Goal: Find contact information: Find contact information

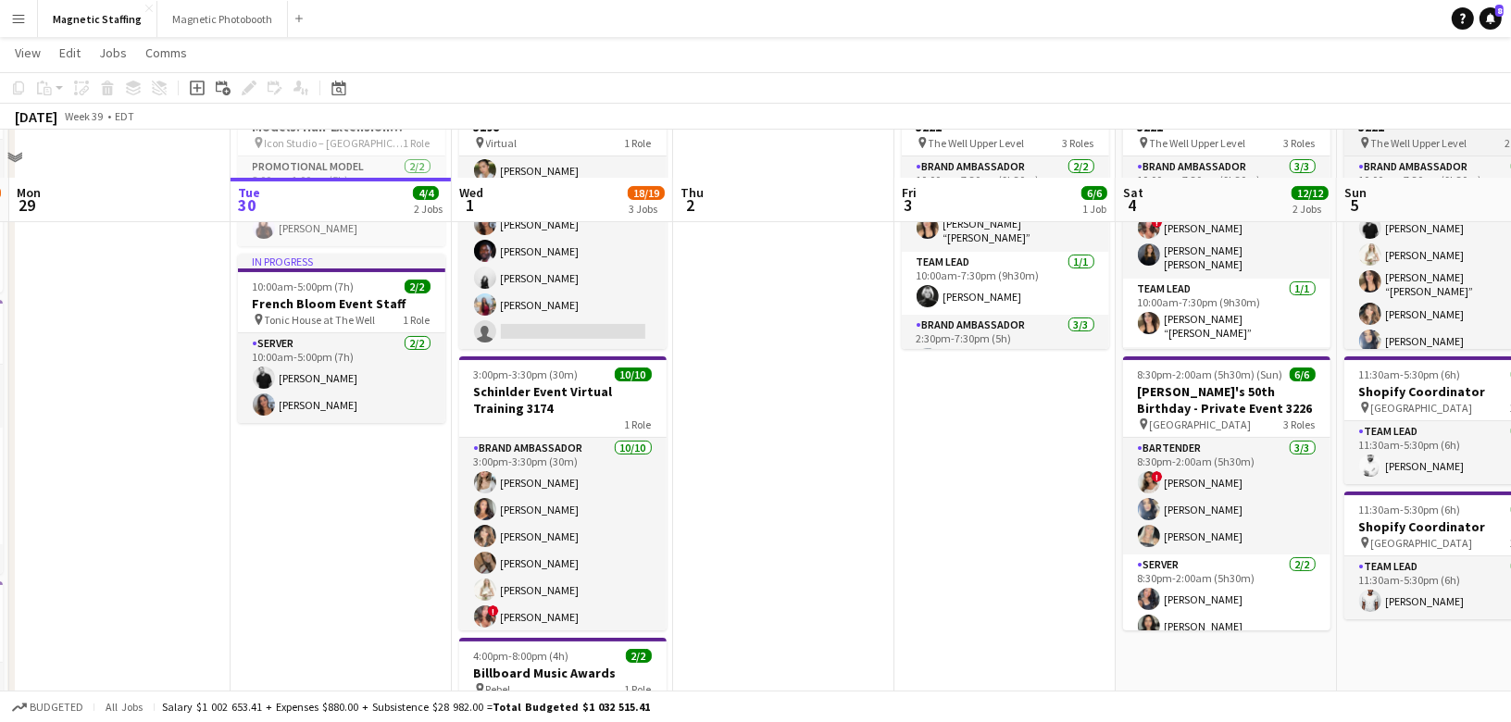
scroll to position [381, 0]
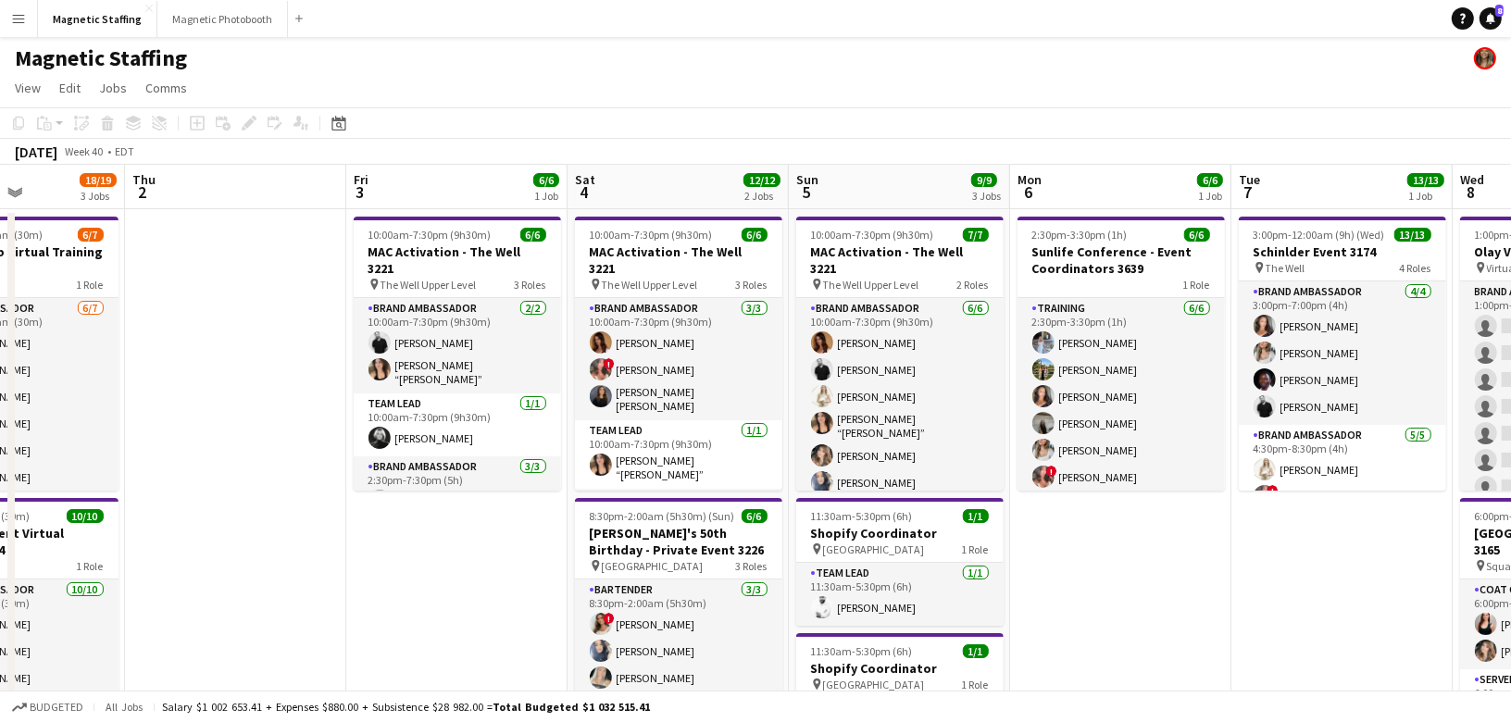
drag, startPoint x: 832, startPoint y: 396, endPoint x: 199, endPoint y: 398, distance: 632.4
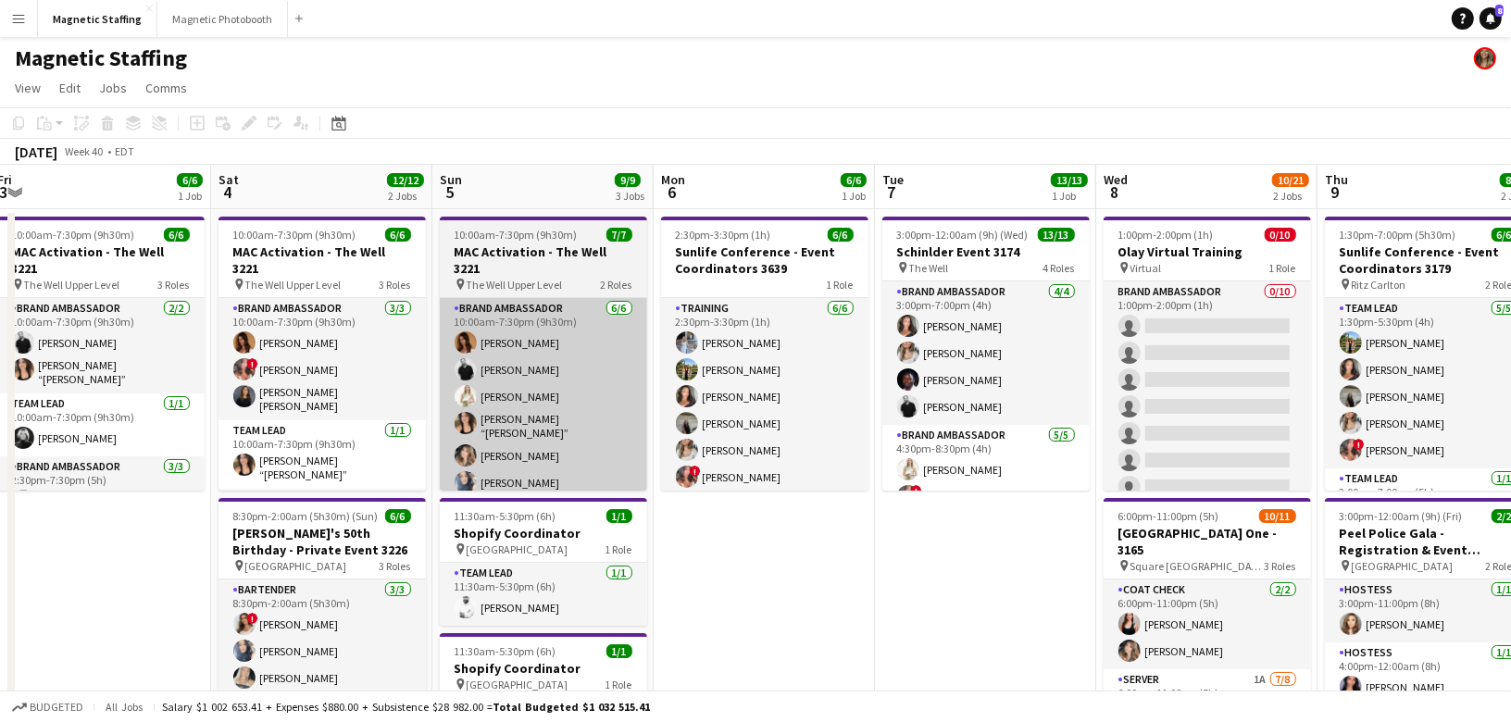
drag, startPoint x: 779, startPoint y: 391, endPoint x: 507, endPoint y: 398, distance: 272.3
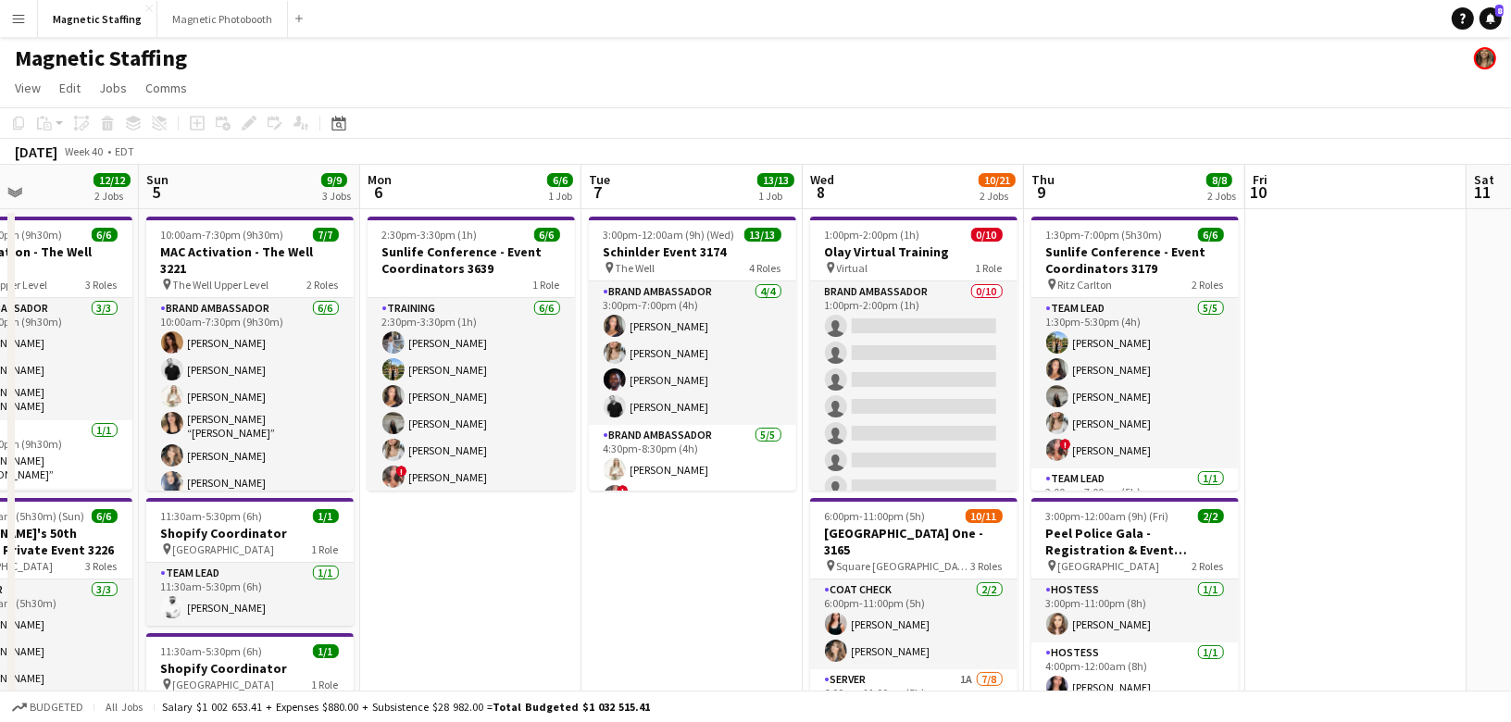
scroll to position [0, 691]
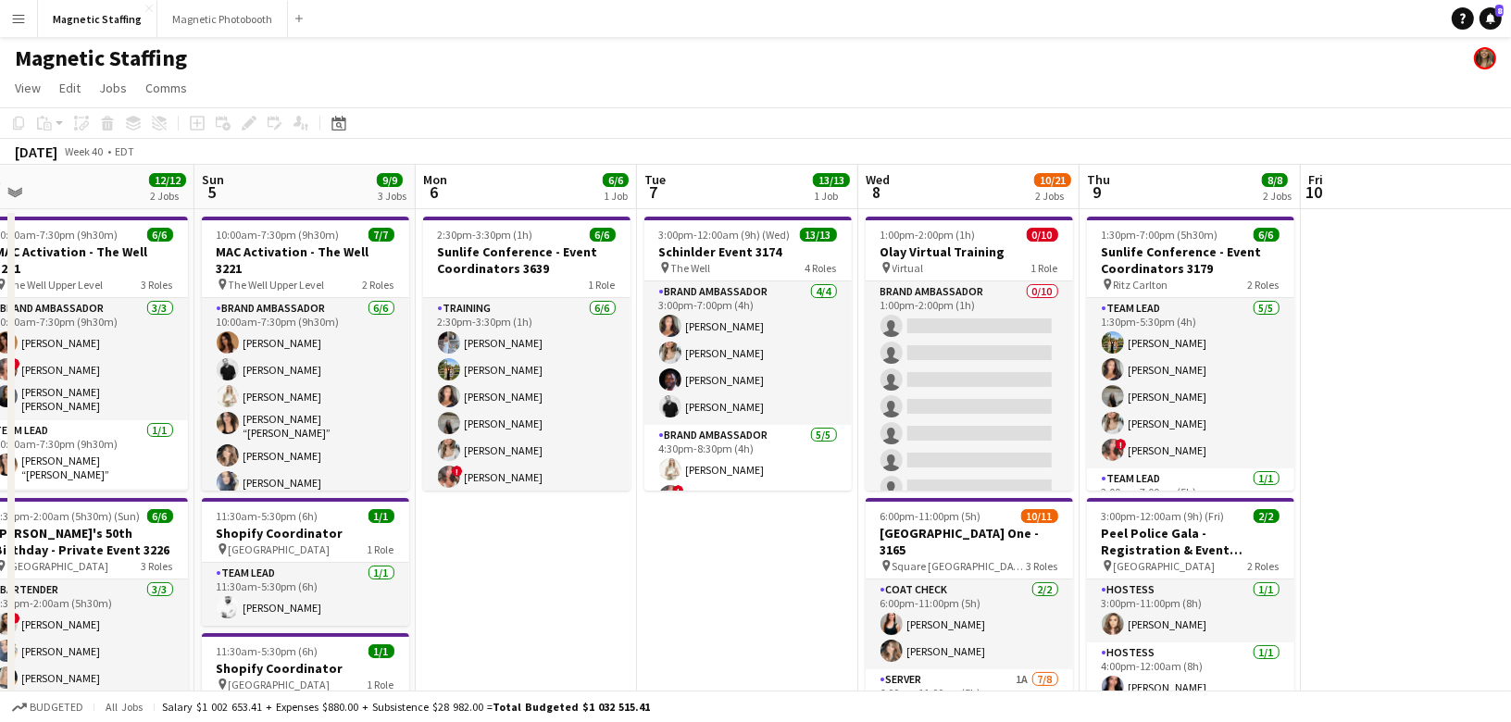
drag, startPoint x: 888, startPoint y: 399, endPoint x: 470, endPoint y: 407, distance: 417.7
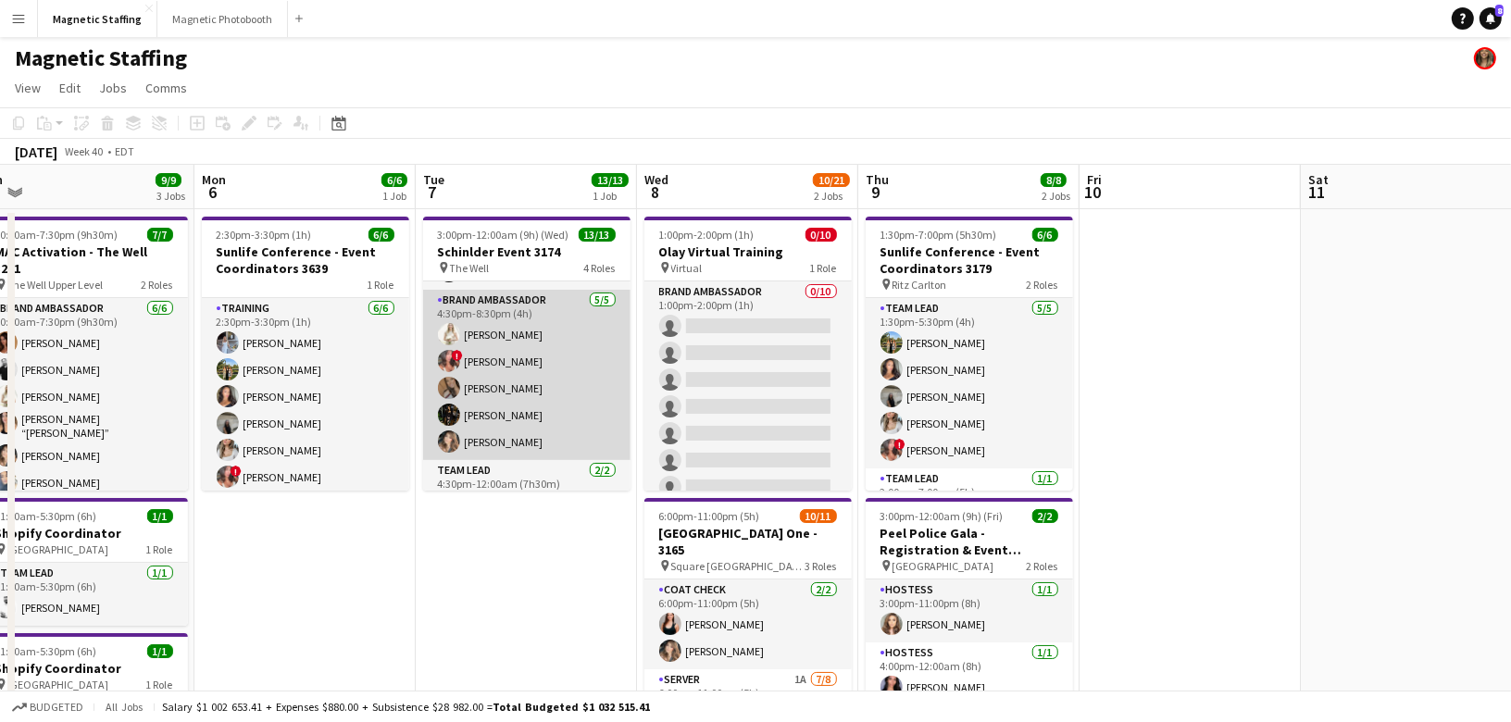
scroll to position [283, 0]
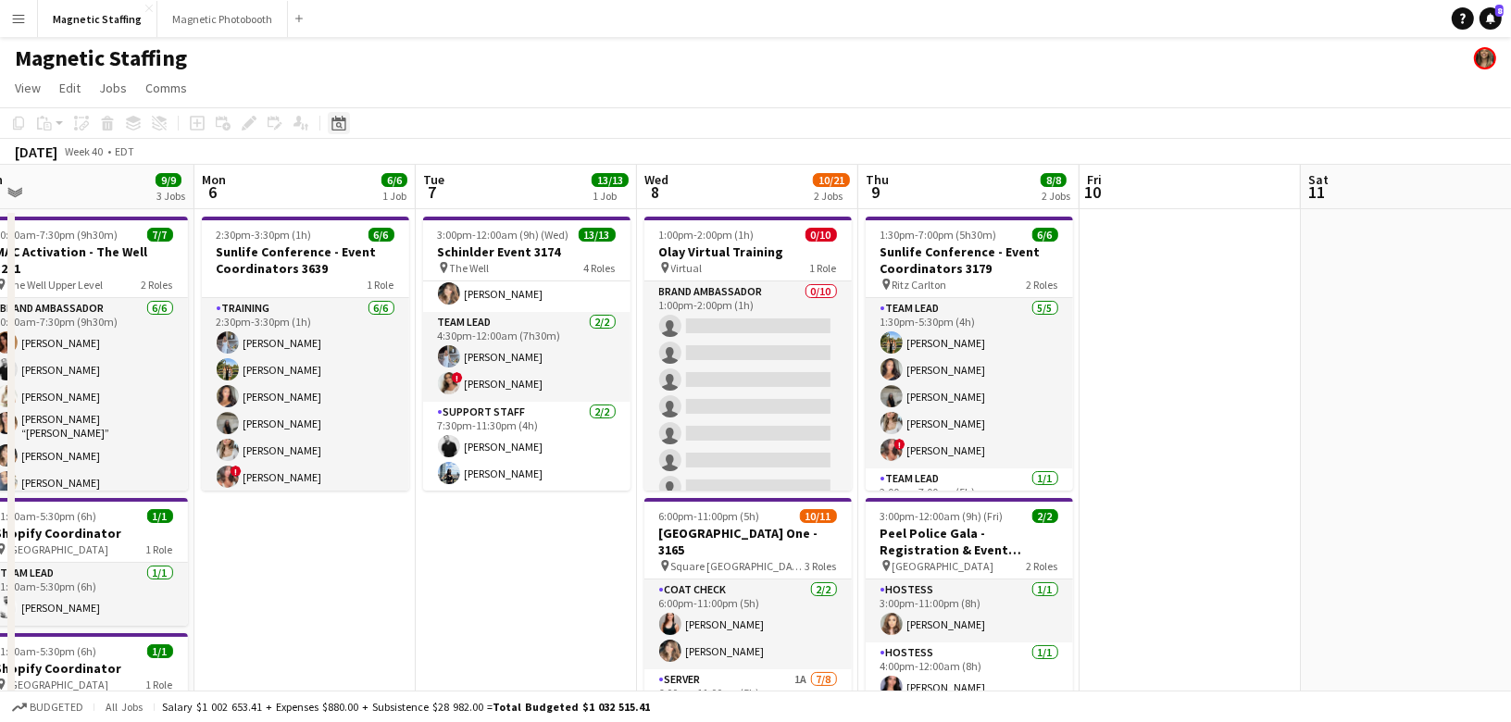
click at [341, 126] on icon "Date picker" at bounding box center [338, 123] width 15 height 15
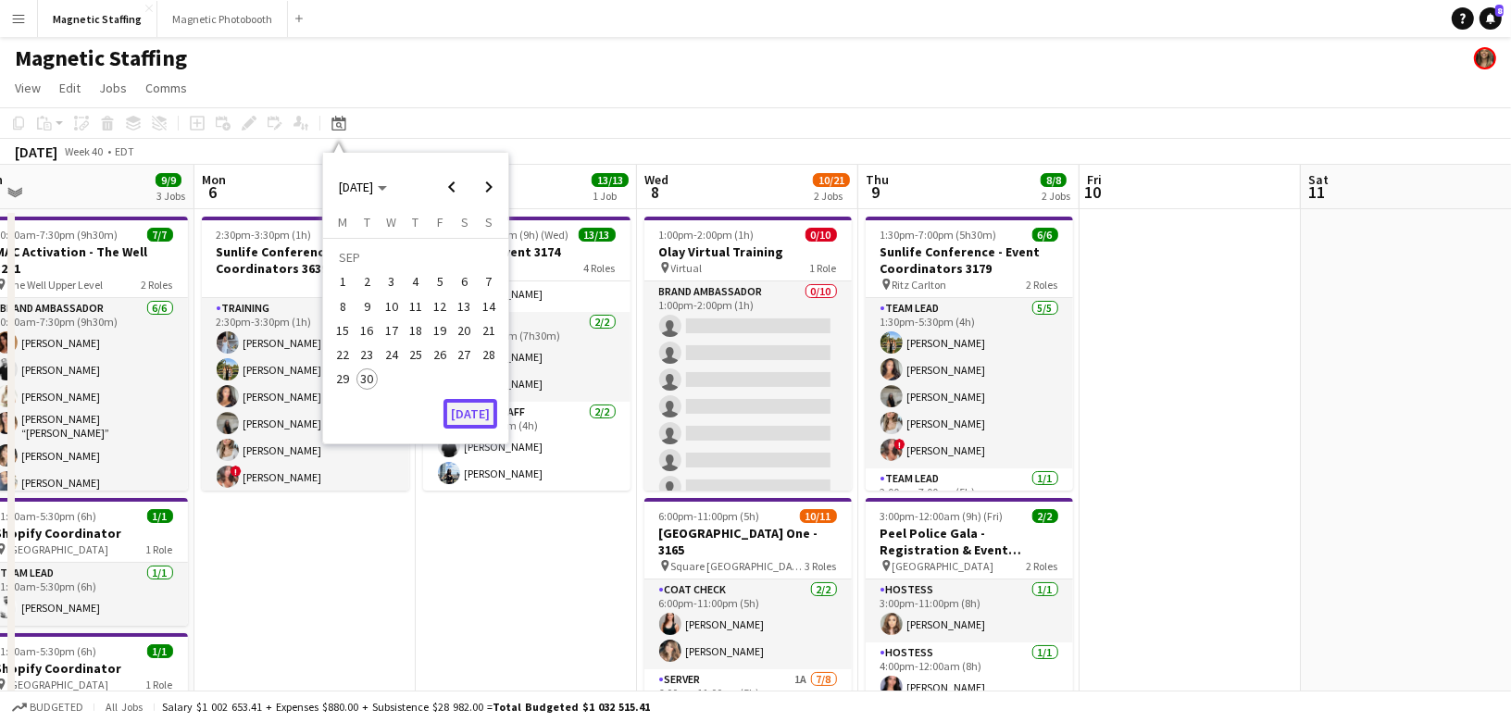
click at [473, 418] on button "[DATE]" at bounding box center [471, 414] width 54 height 30
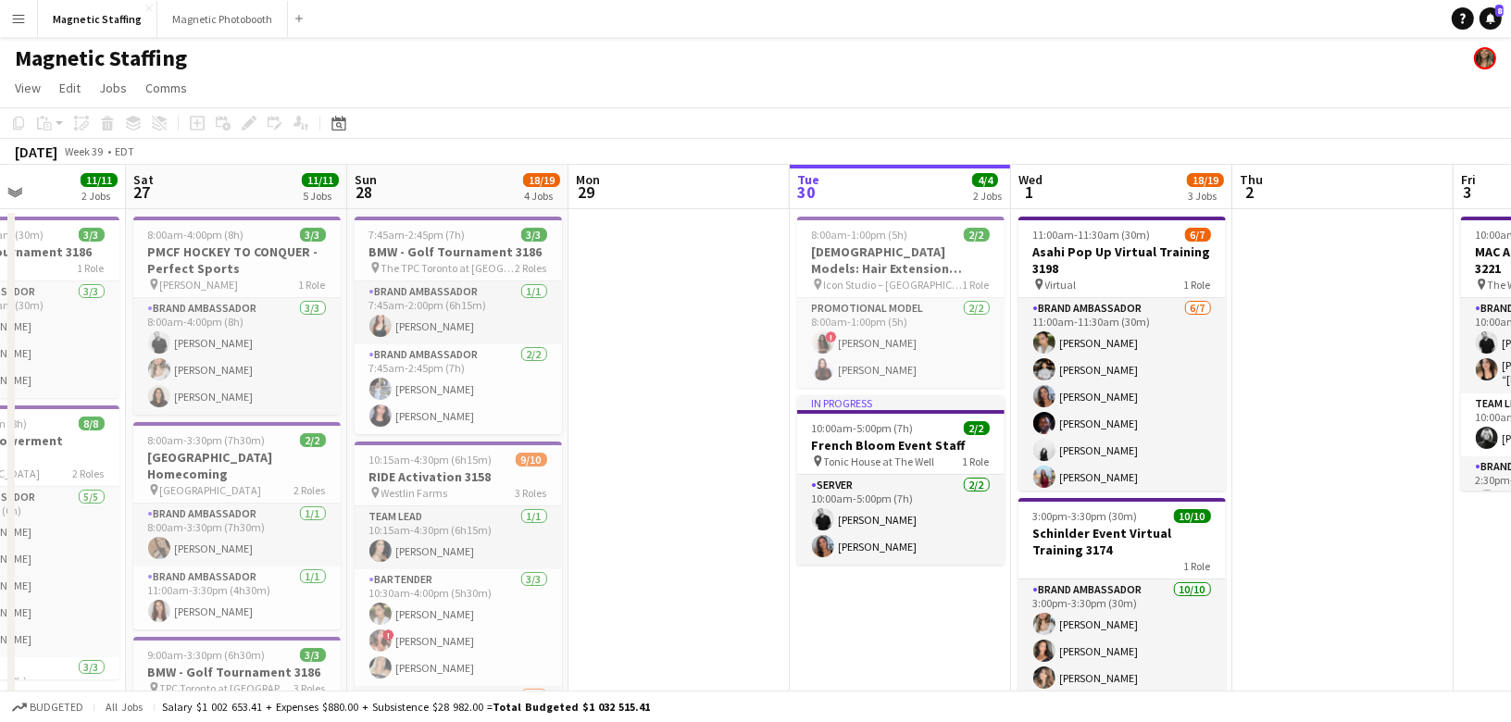
scroll to position [0, 445]
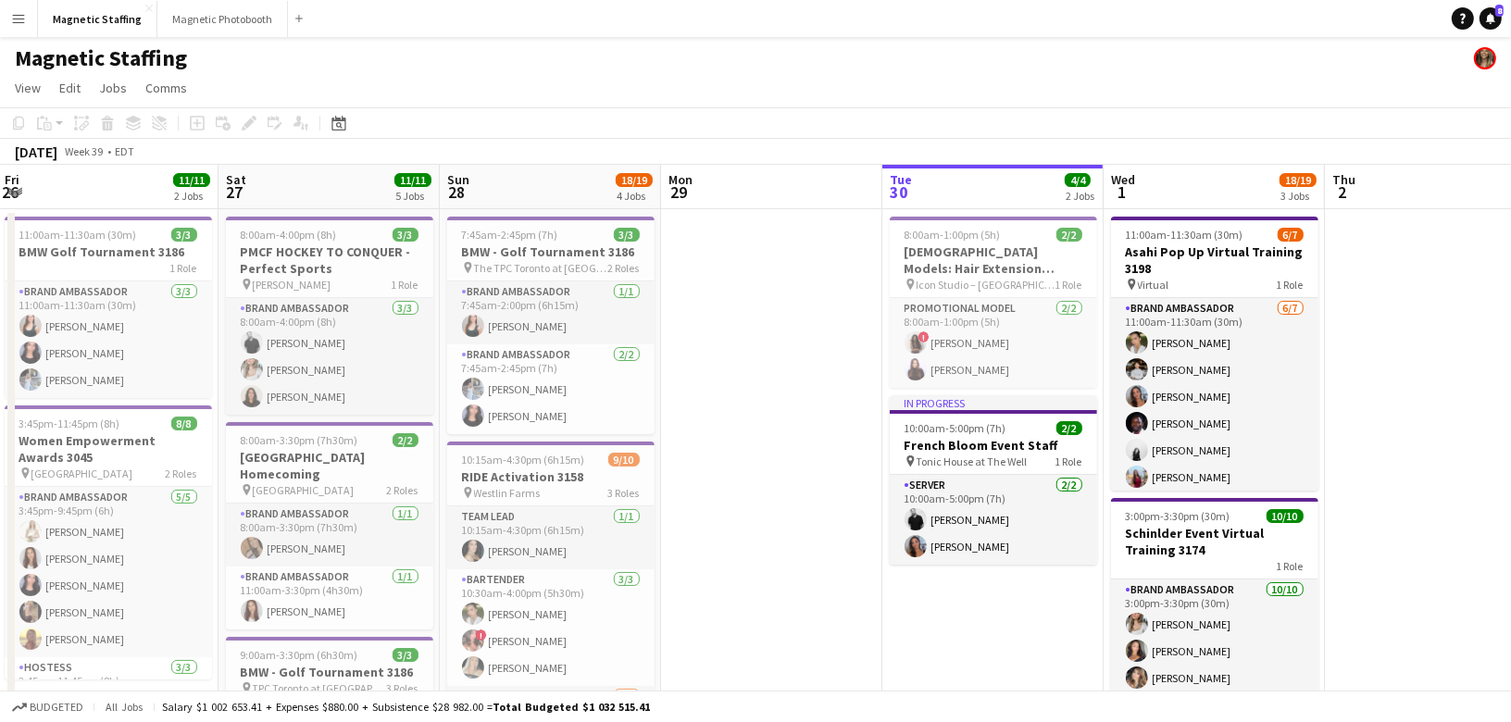
drag, startPoint x: 348, startPoint y: 207, endPoint x: 759, endPoint y: 203, distance: 411.2
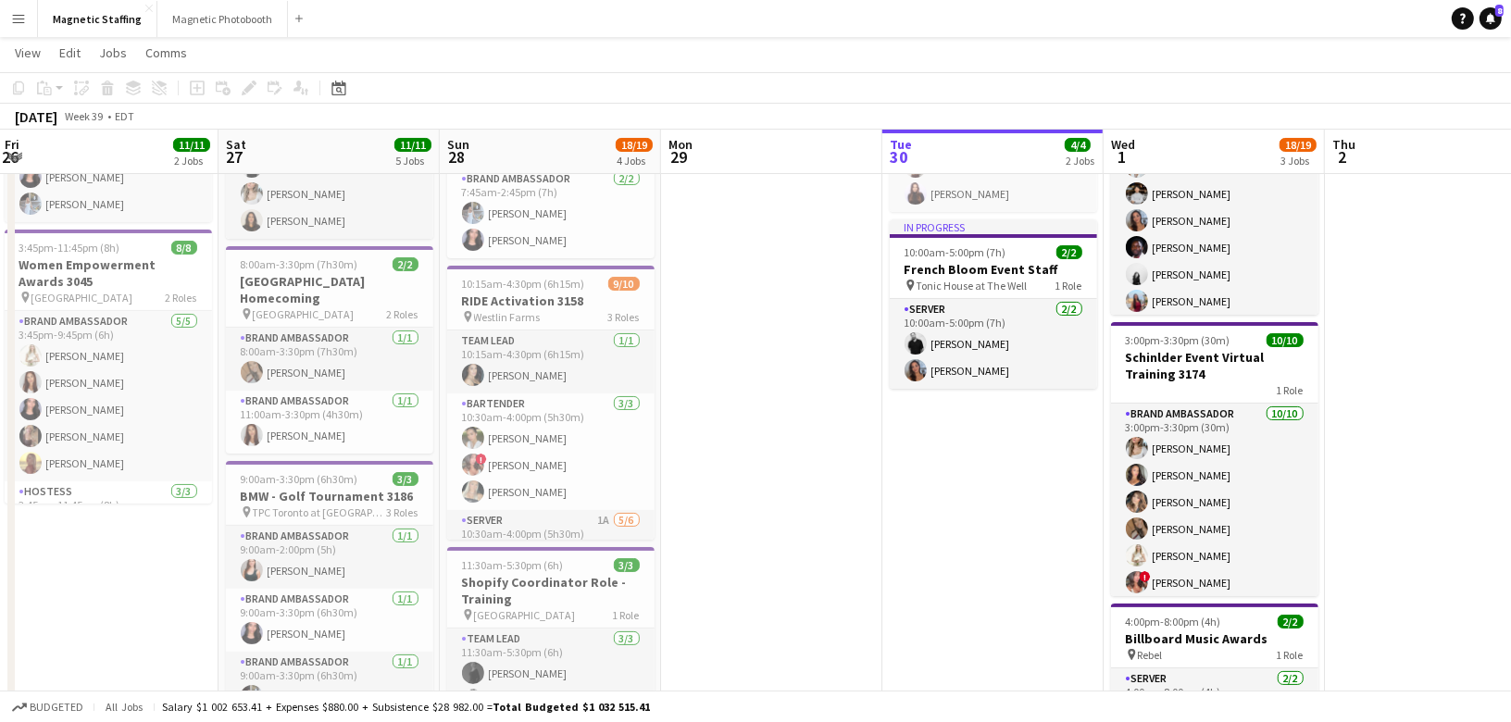
scroll to position [167, 0]
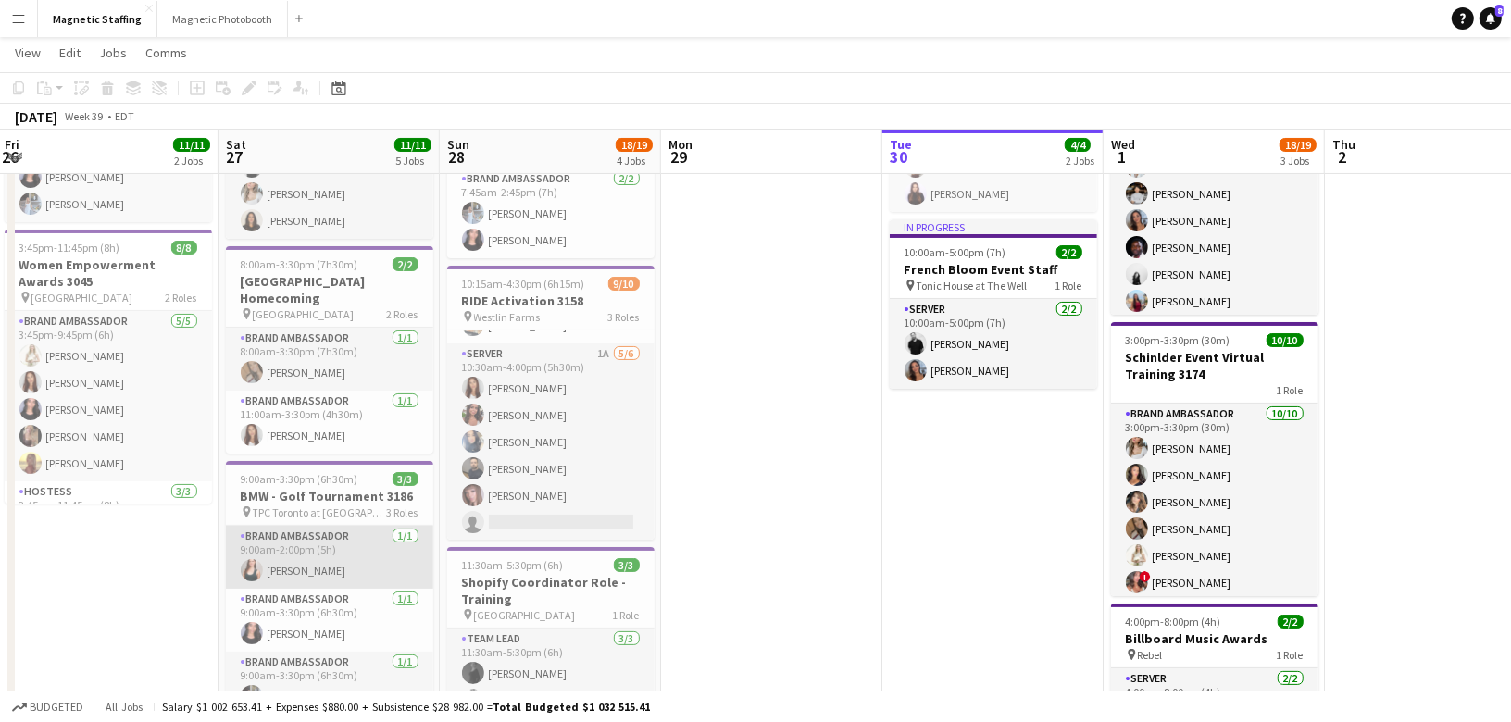
click at [381, 541] on app-card-role "Brand Ambassador 1/1 9:00am-2:00pm (5h) Amy Matyszczuk" at bounding box center [329, 557] width 207 height 63
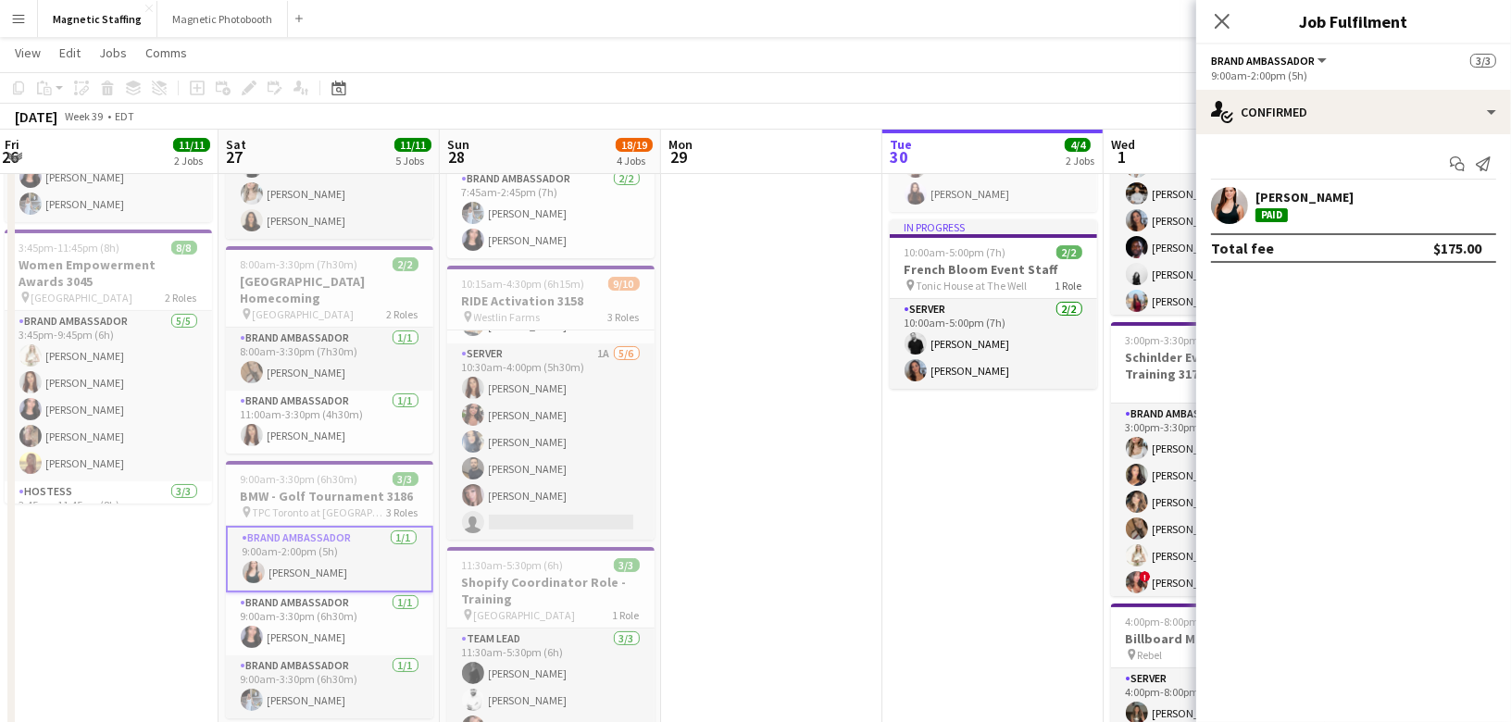
click at [1235, 208] on app-user-avatar at bounding box center [1229, 205] width 37 height 37
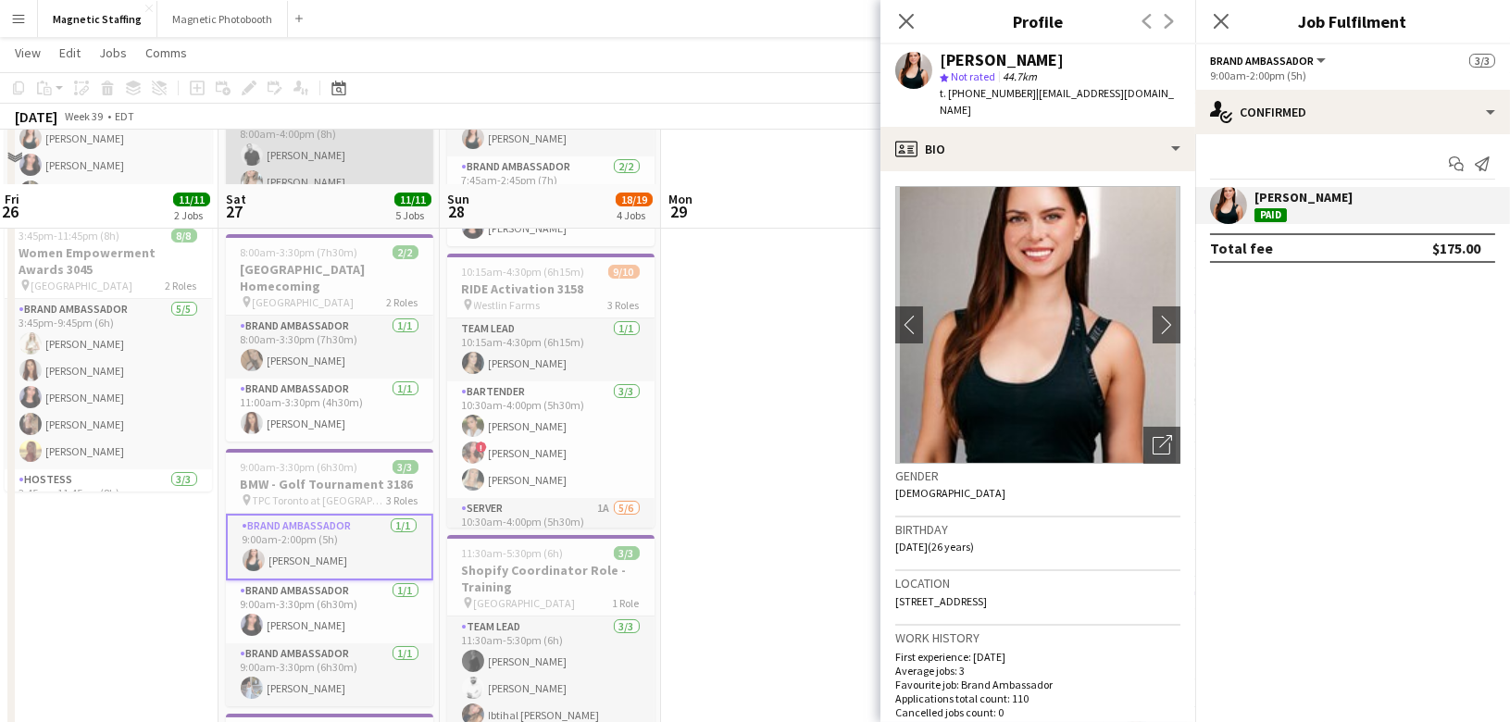
scroll to position [534, 0]
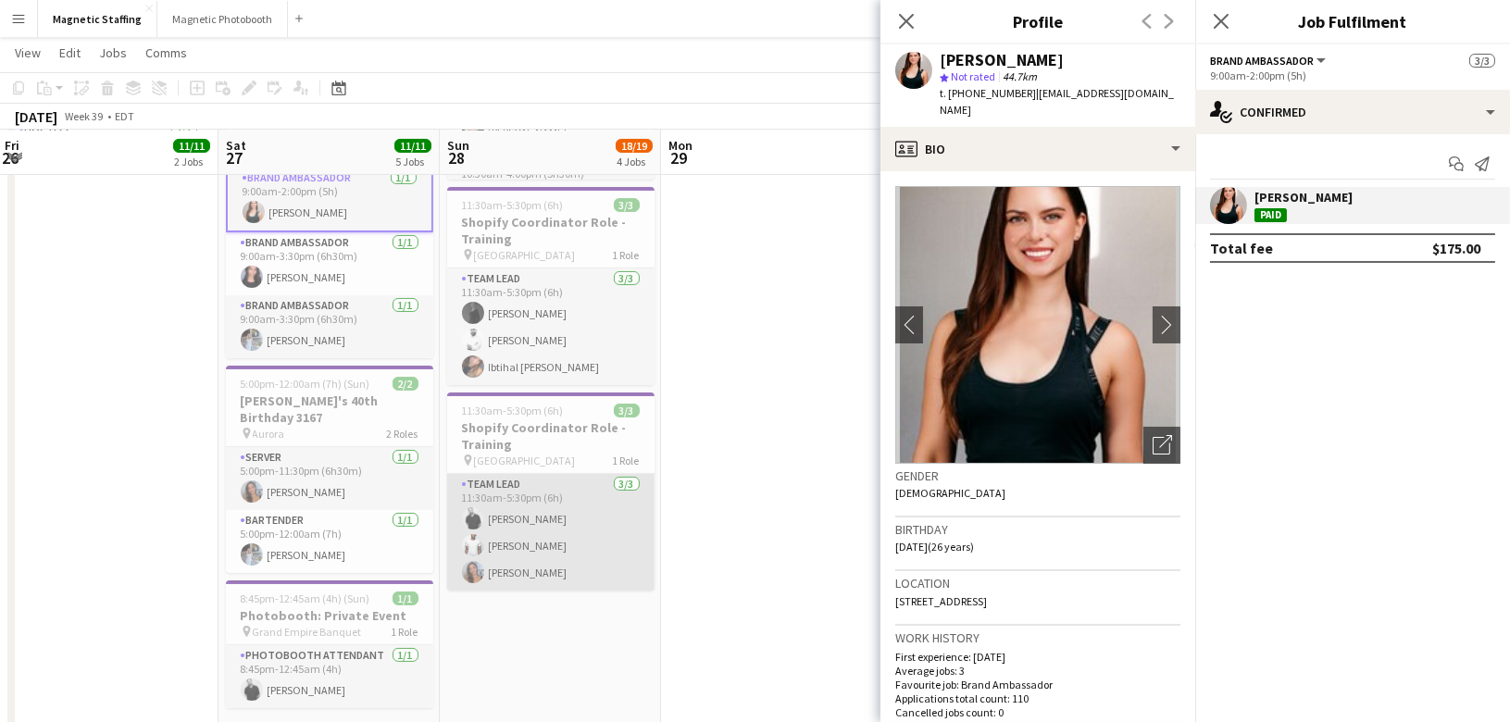
click at [506, 539] on app-card-role "Team Lead 3/3 11:30am-5:30pm (6h) jean-philippe roy Juvon Taylor Diana Michaili…" at bounding box center [550, 532] width 207 height 117
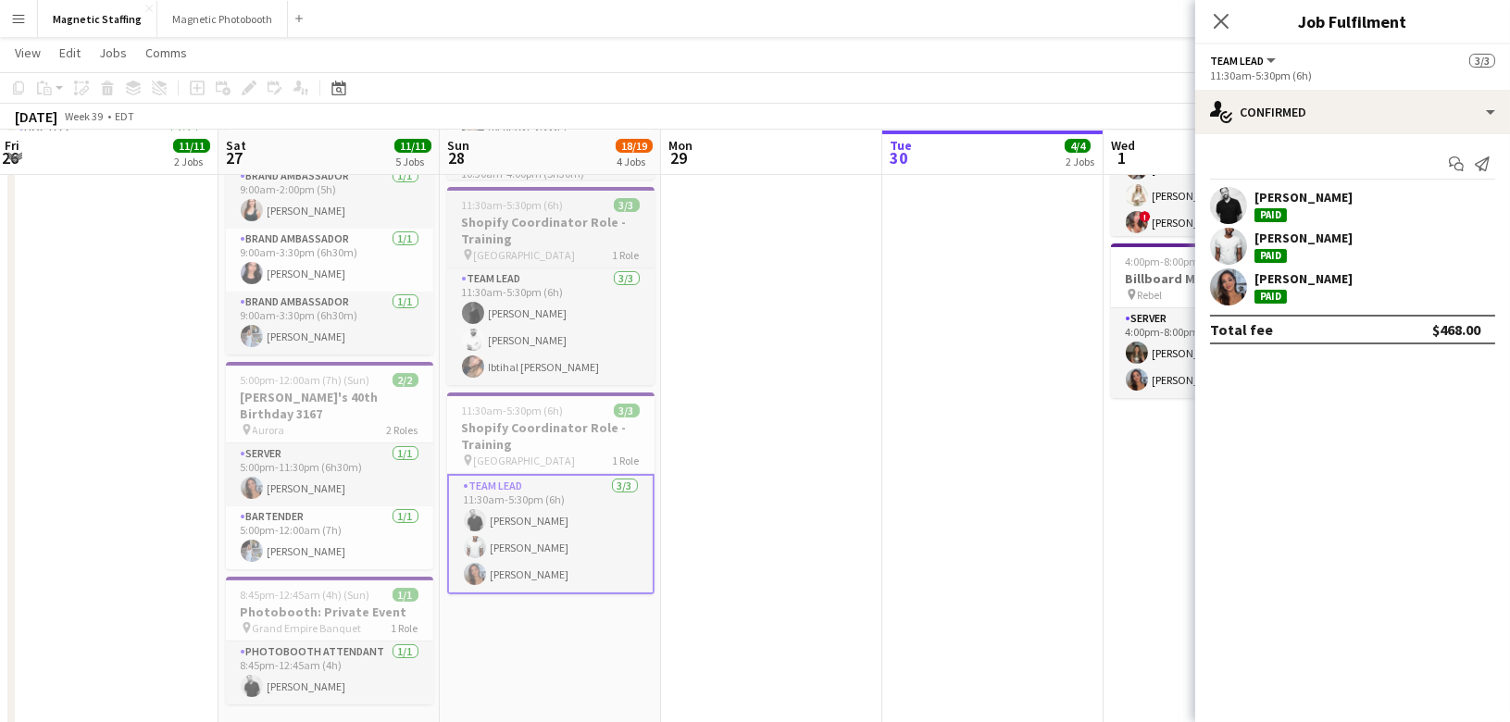
click at [517, 233] on h3 "Shopify Coordinator Role - Training" at bounding box center [550, 230] width 207 height 33
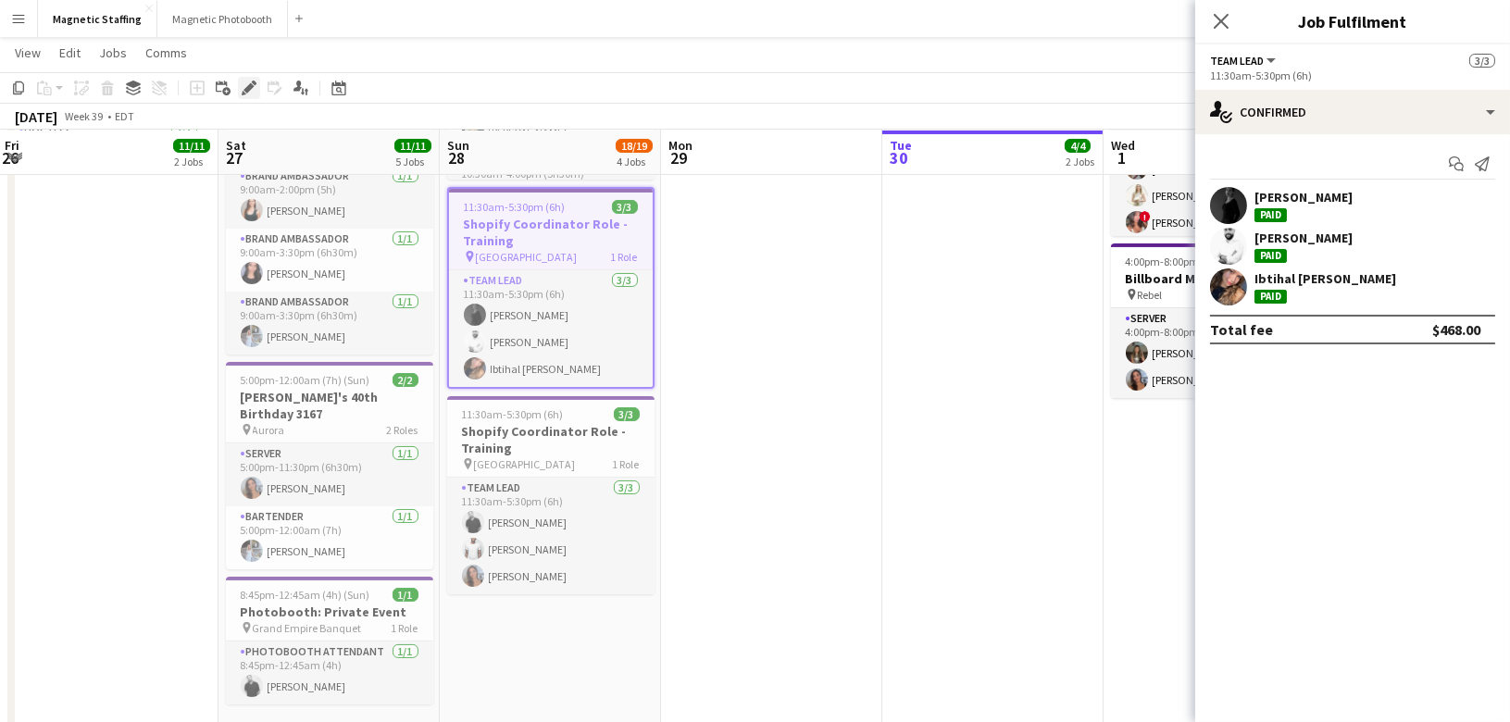
click at [242, 89] on icon "Edit" at bounding box center [249, 88] width 15 height 15
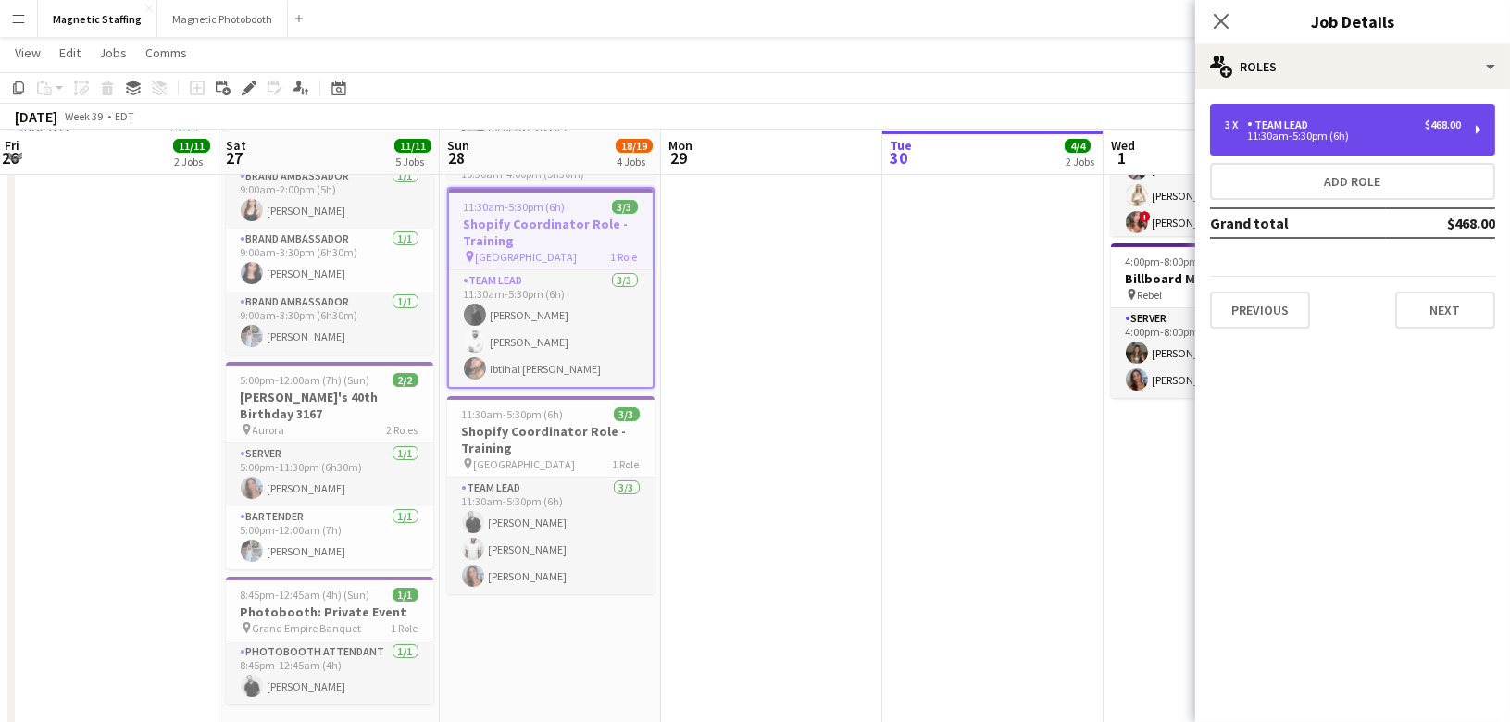
click at [1375, 122] on div "3 x Team Lead $468.00" at bounding box center [1343, 125] width 236 height 13
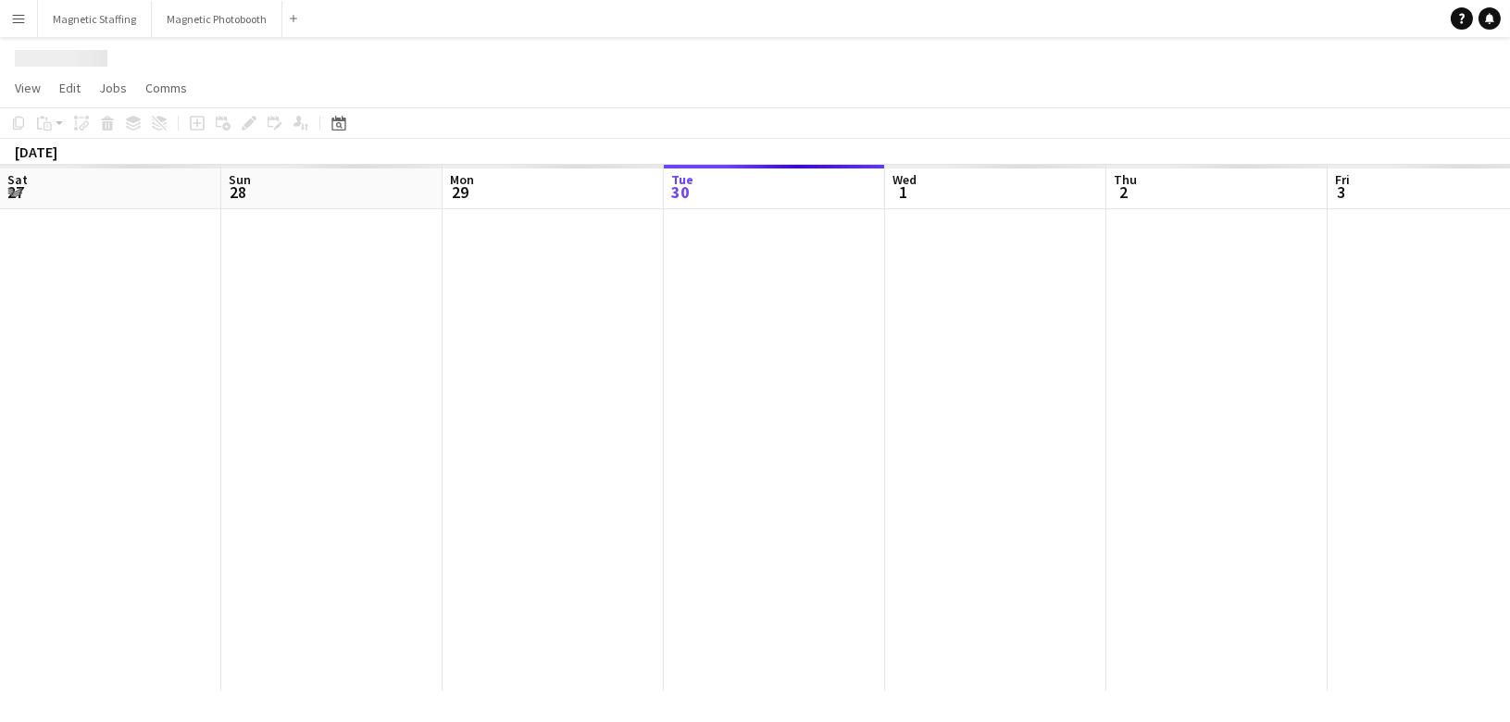
scroll to position [0, 442]
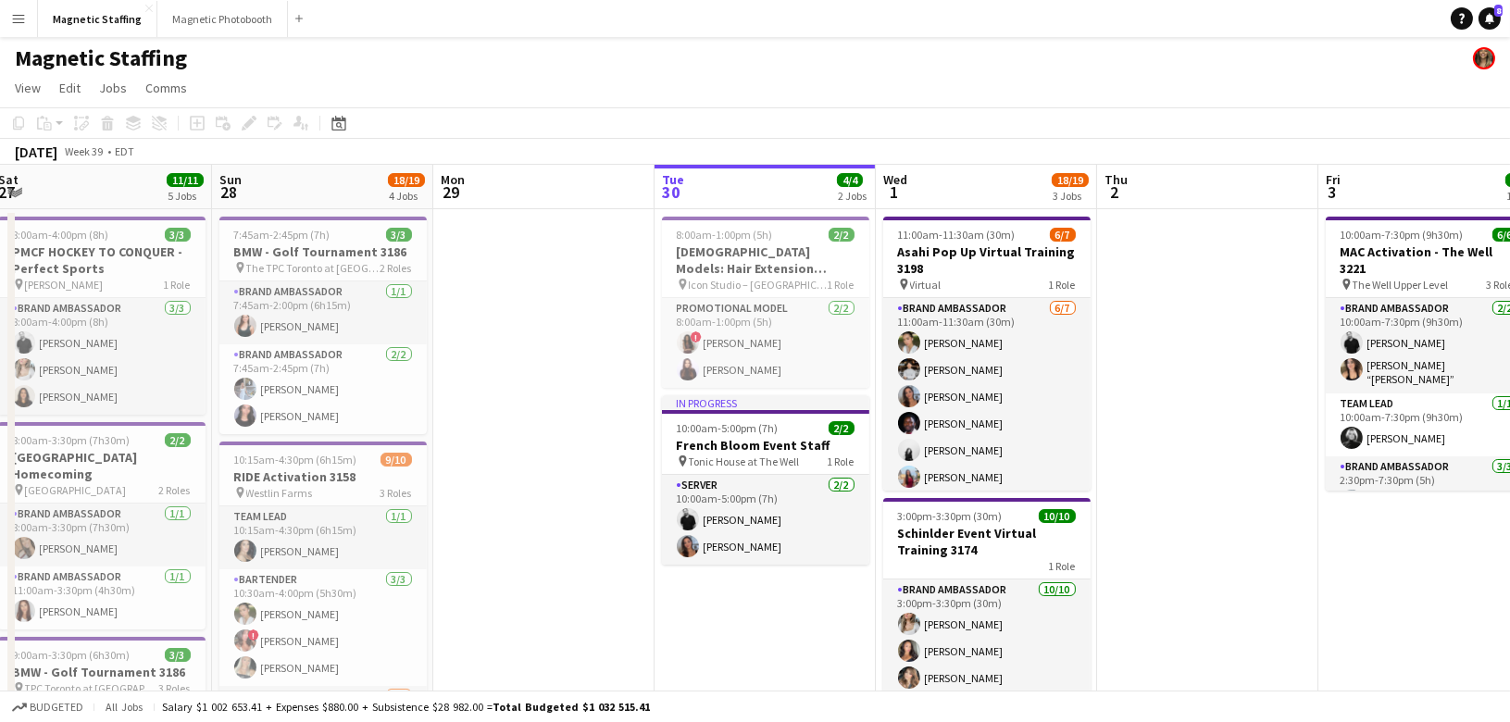
drag, startPoint x: 351, startPoint y: 501, endPoint x: 823, endPoint y: 501, distance: 472.2
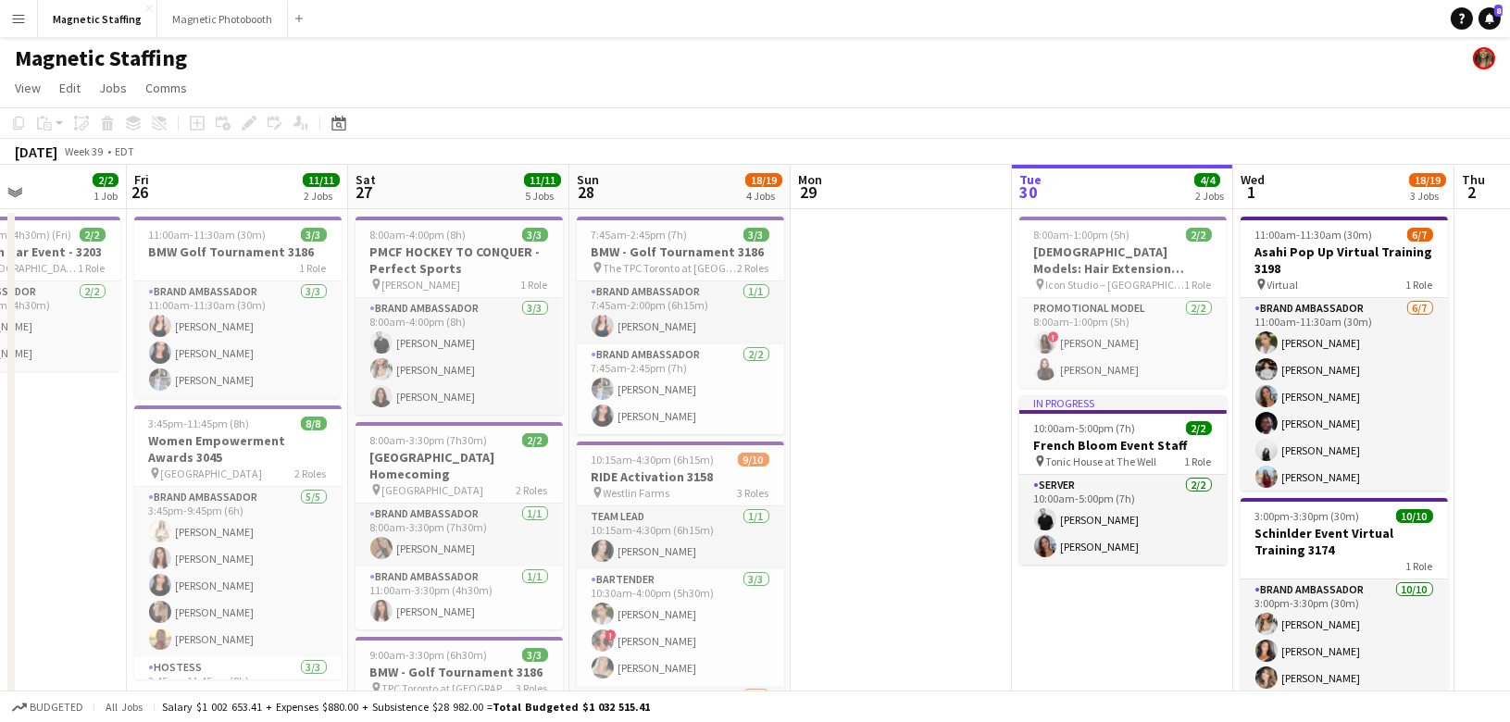
scroll to position [0, 494]
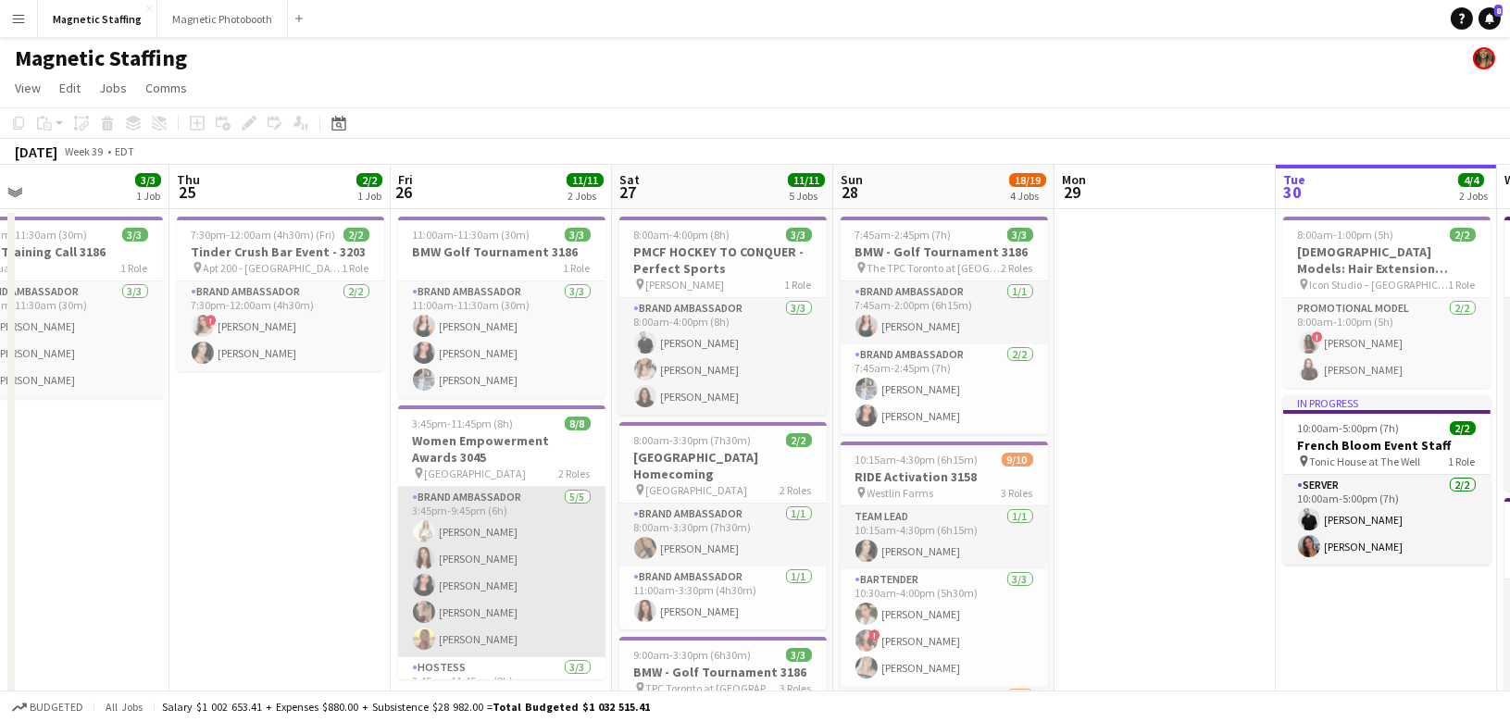
click at [472, 563] on app-card-role "Brand Ambassador [DATE] 3:45pm-9:45pm (6h) [PERSON_NAME] [PERSON_NAME] [PERSON_…" at bounding box center [501, 572] width 207 height 170
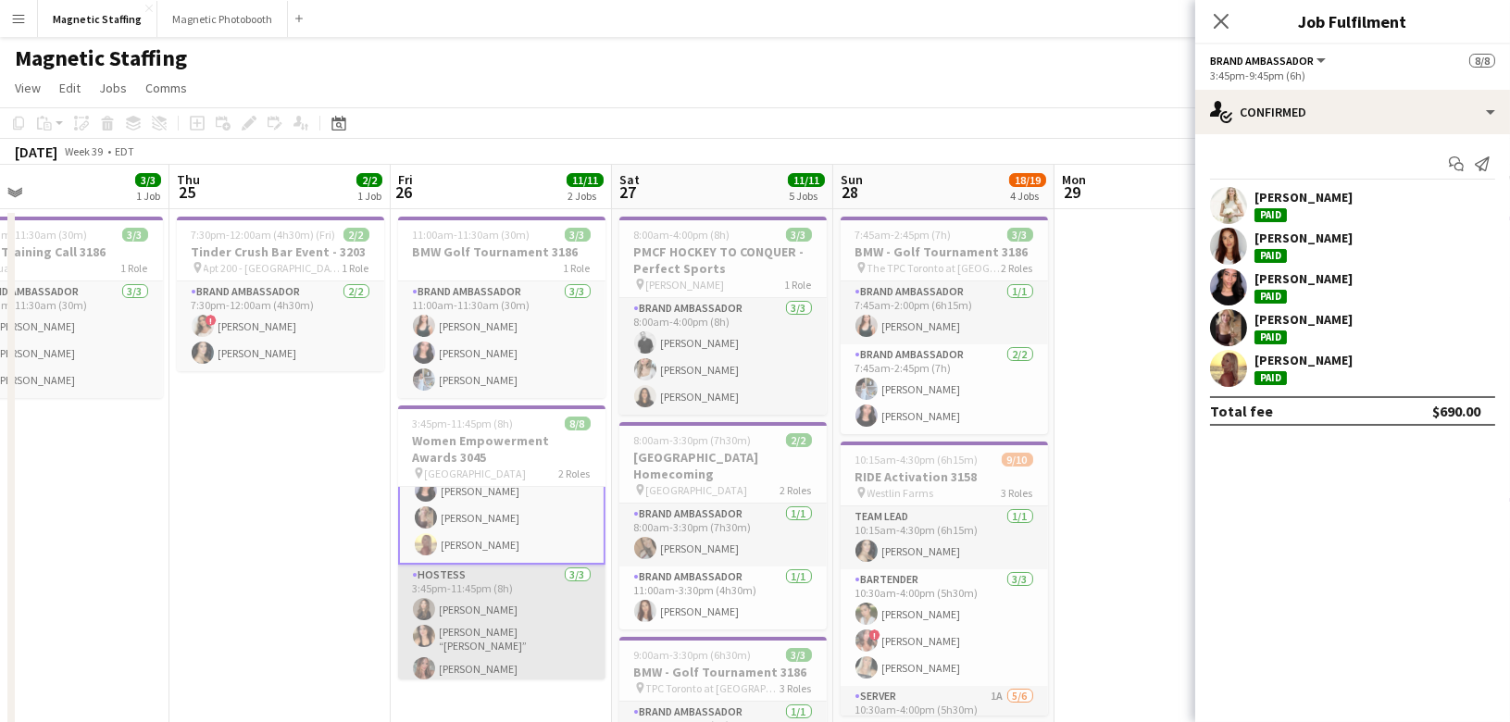
click at [523, 595] on app-card-role "Hostess [DATE] 3:45pm-11:45pm (8h) [PERSON_NAME] [PERSON_NAME] “[PERSON_NAME]” …" at bounding box center [501, 626] width 207 height 122
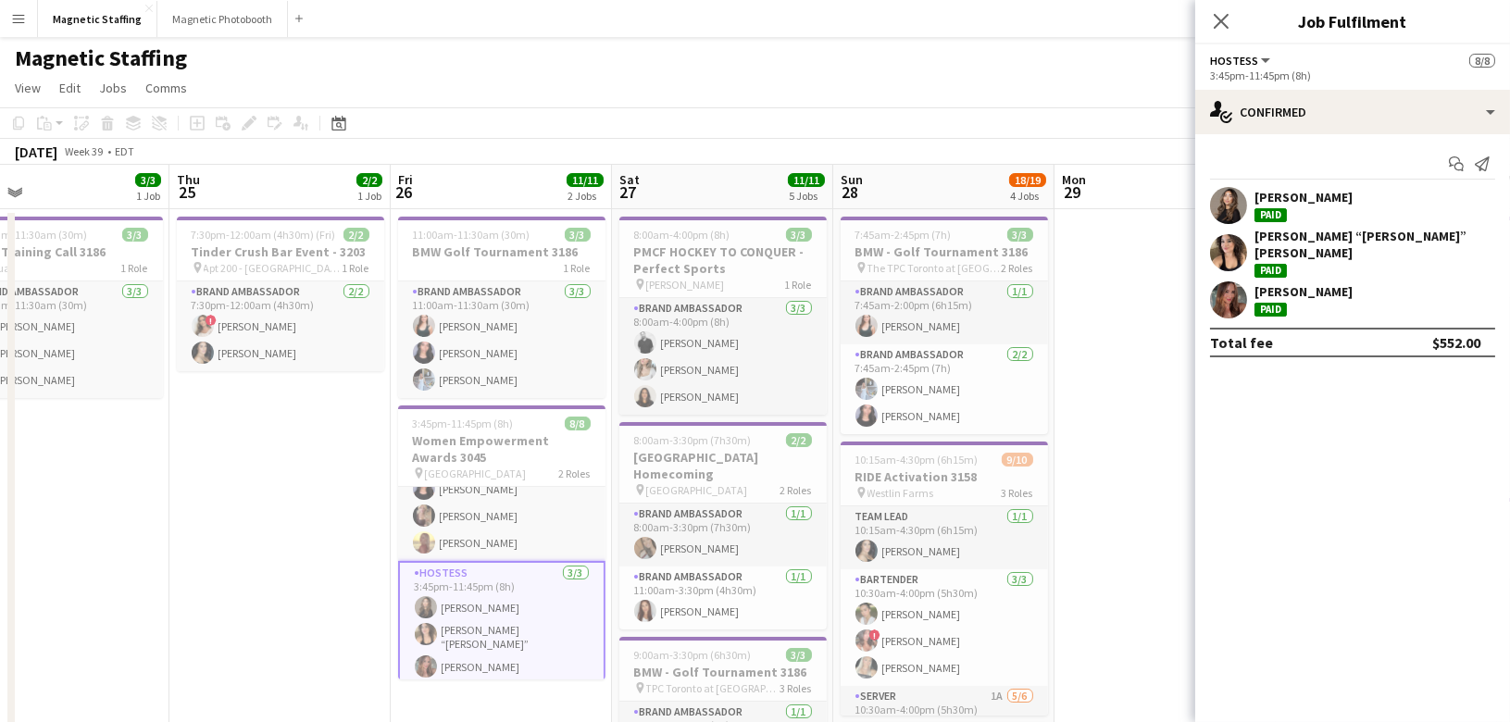
scroll to position [94, 0]
click at [1225, 244] on app-user-avatar at bounding box center [1228, 252] width 37 height 37
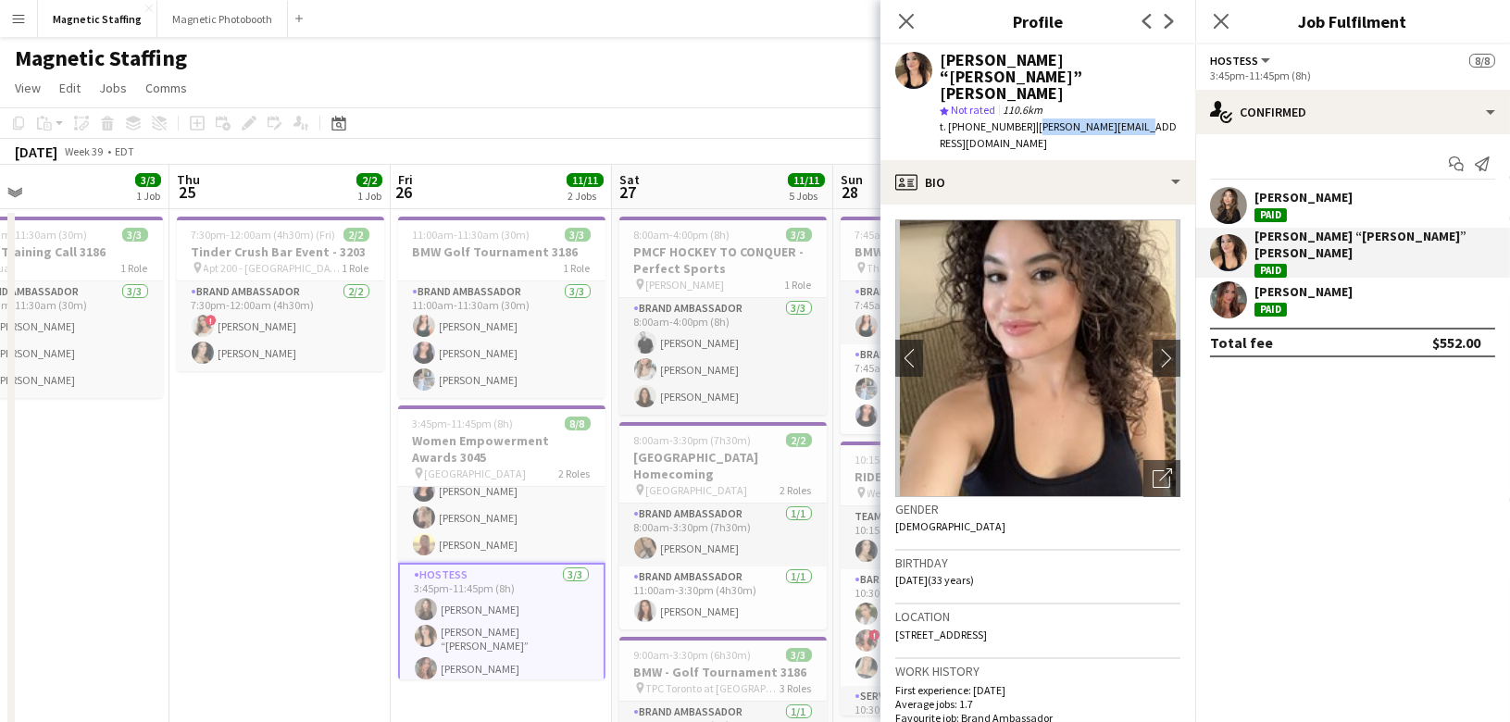
drag, startPoint x: 1022, startPoint y: 94, endPoint x: 1115, endPoint y: 93, distance: 92.6
click at [1115, 119] on span "| [PERSON_NAME][EMAIL_ADDRESS][DOMAIN_NAME]" at bounding box center [1058, 134] width 237 height 31
copy span "[PERSON_NAME][EMAIL_ADDRESS][DOMAIN_NAME]"
click at [0, 0] on body "Menu Boards Boards Boards All jobs Status Workforce Workforce My Workforce Recr…" at bounding box center [755, 717] width 1510 height 1435
copy span "[PERSON_NAME][EMAIL_ADDRESS][DOMAIN_NAME]"
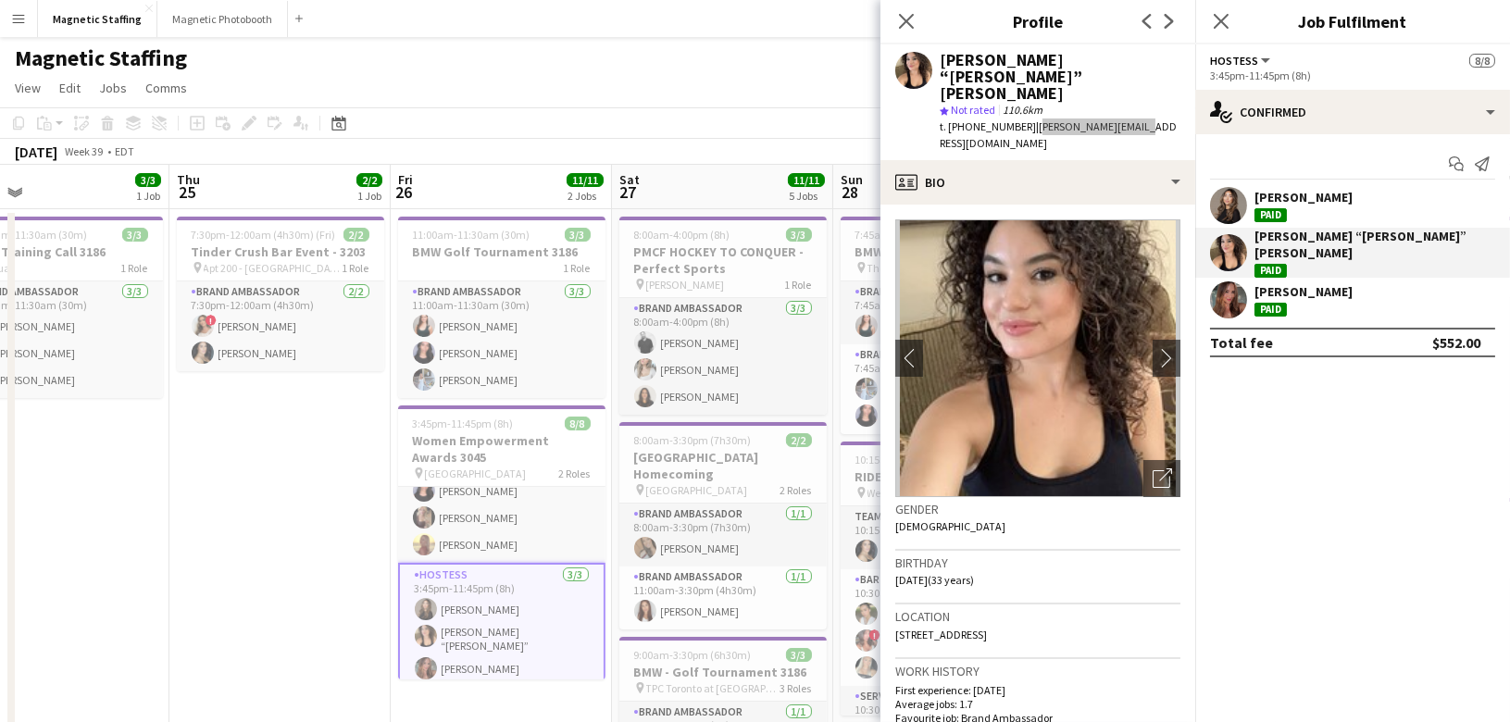
click at [0, 0] on body "Menu Boards Boards Boards All jobs Status Workforce Workforce My Workforce Recr…" at bounding box center [755, 717] width 1510 height 1435
click at [341, 123] on icon "Date picker" at bounding box center [338, 123] width 15 height 15
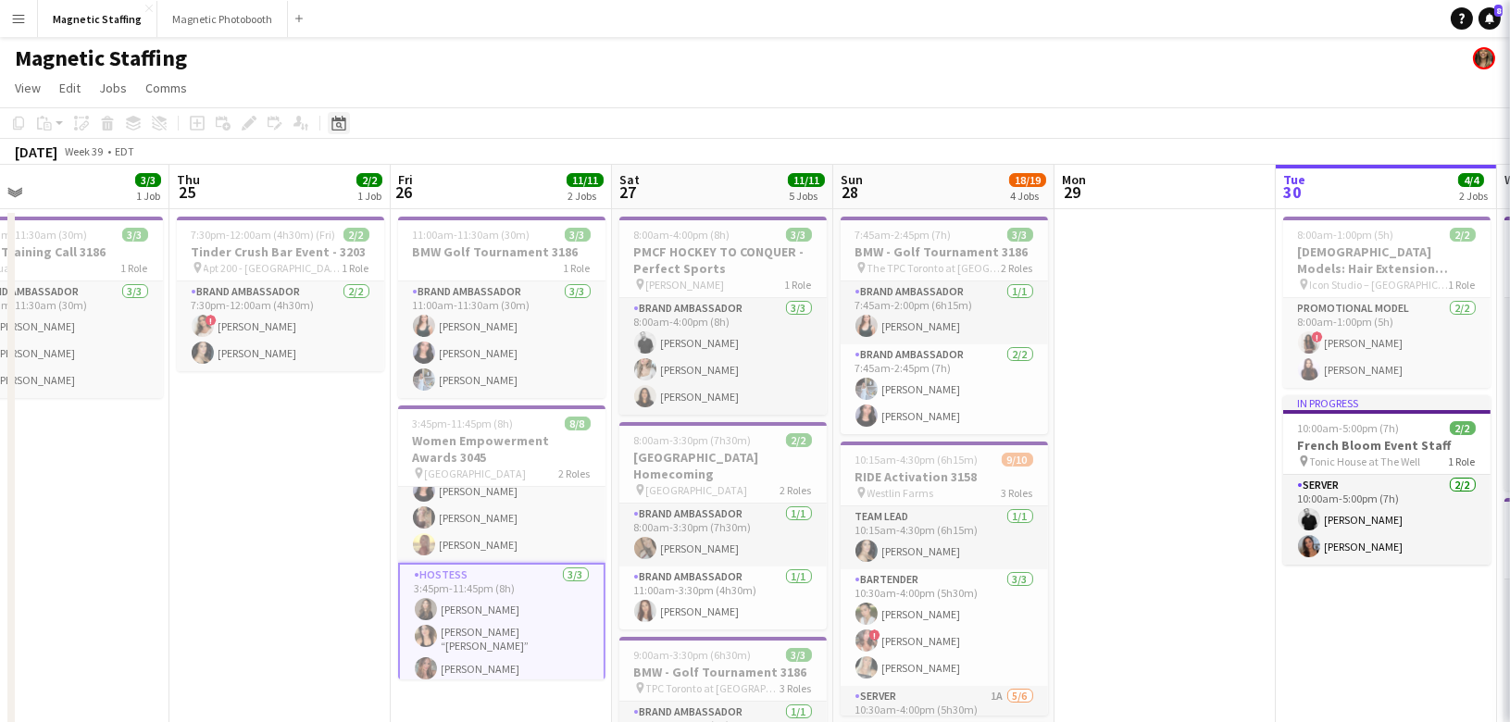
scroll to position [94, 0]
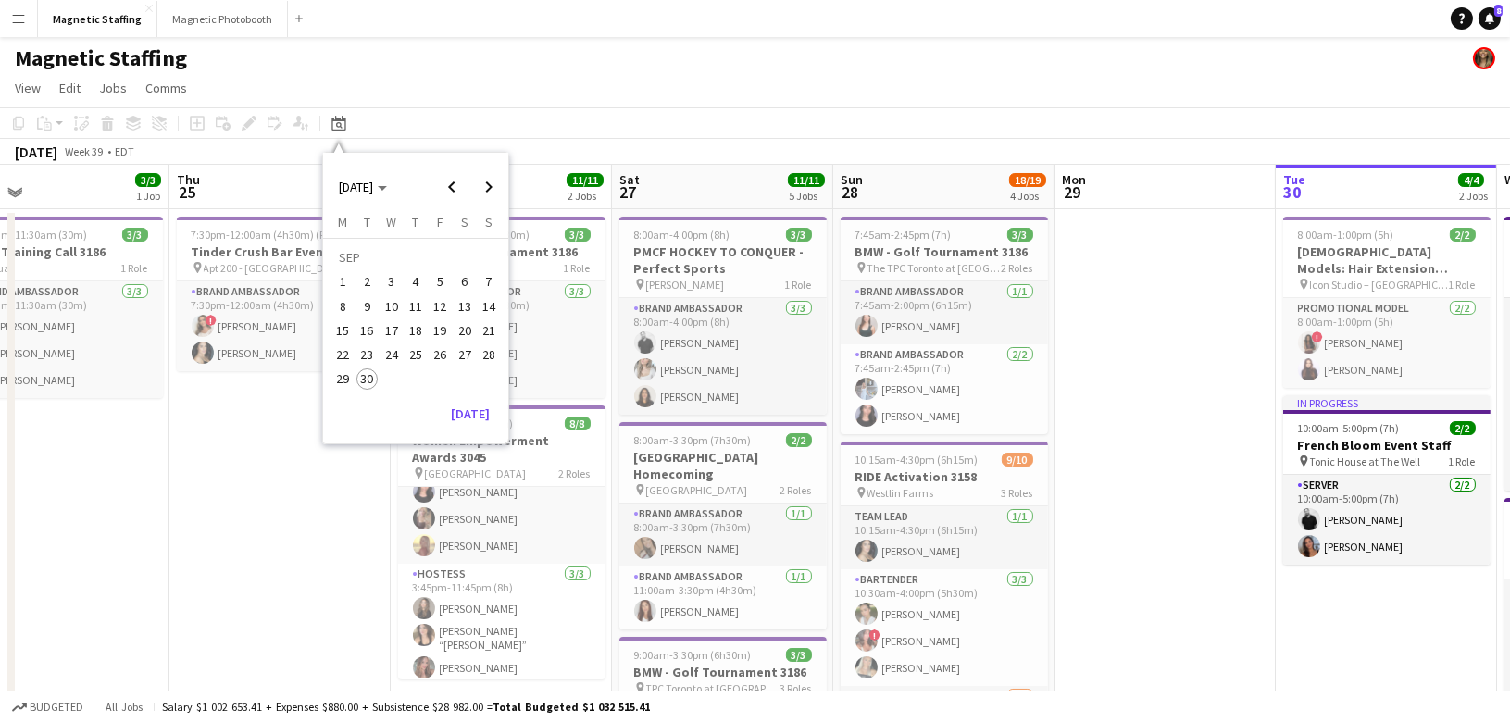
click at [482, 427] on div "[DATE] [DATE] [DATE] M [DATE] T [DATE] W [DATE] T [DATE] F [DATE] S [DATE] S [D…" at bounding box center [415, 298] width 185 height 291
click at [481, 416] on button "[DATE]" at bounding box center [471, 414] width 54 height 30
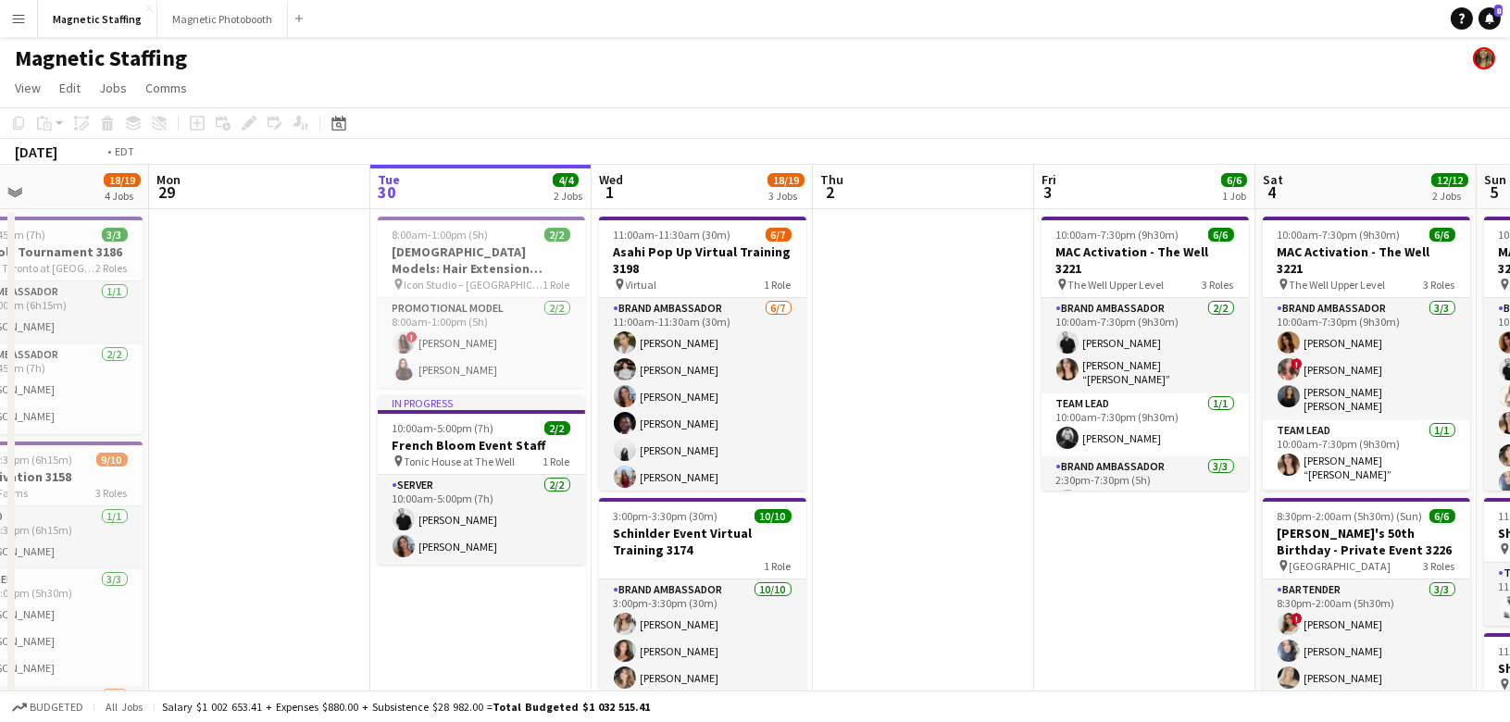
drag, startPoint x: 765, startPoint y: 458, endPoint x: 156, endPoint y: 521, distance: 612.5
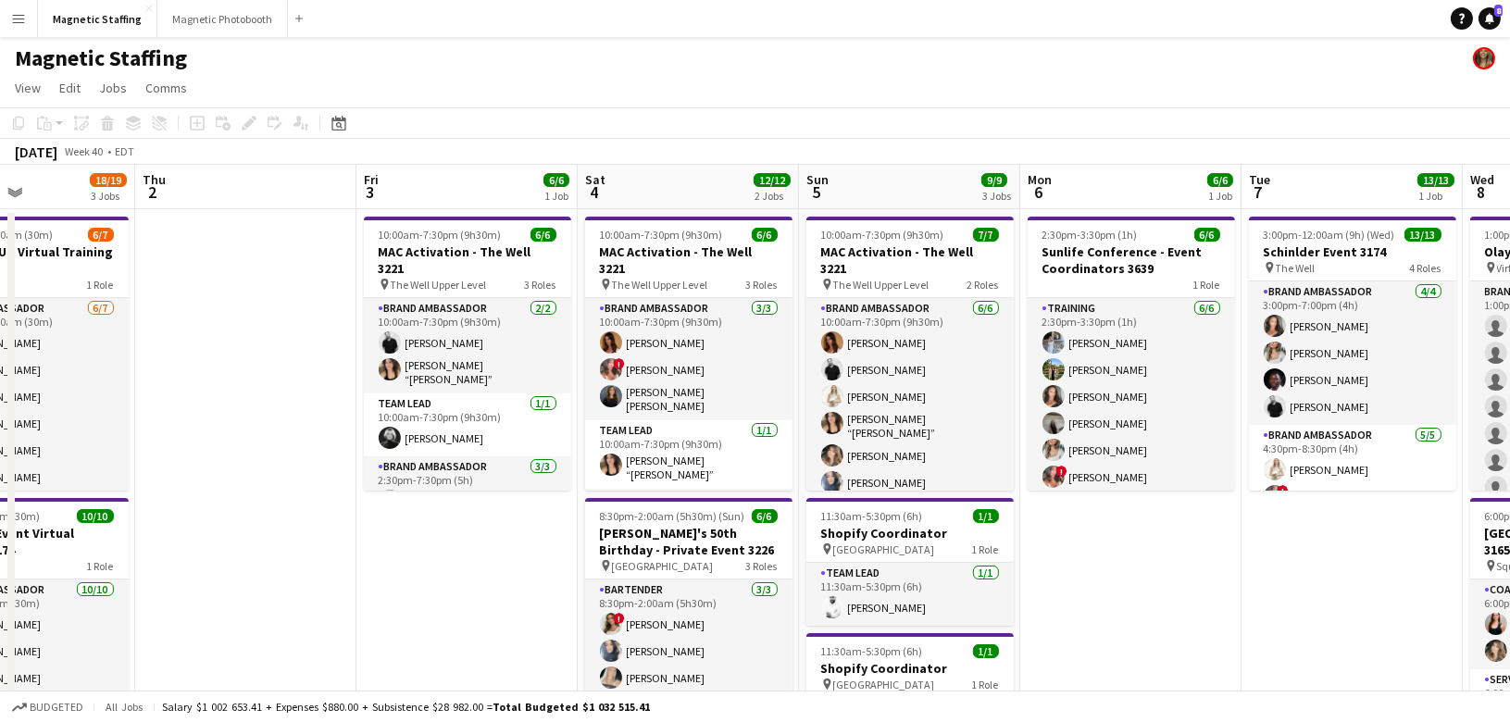
drag, startPoint x: 585, startPoint y: 521, endPoint x: 507, endPoint y: 521, distance: 78.7
